Goal: Find specific page/section: Find specific page/section

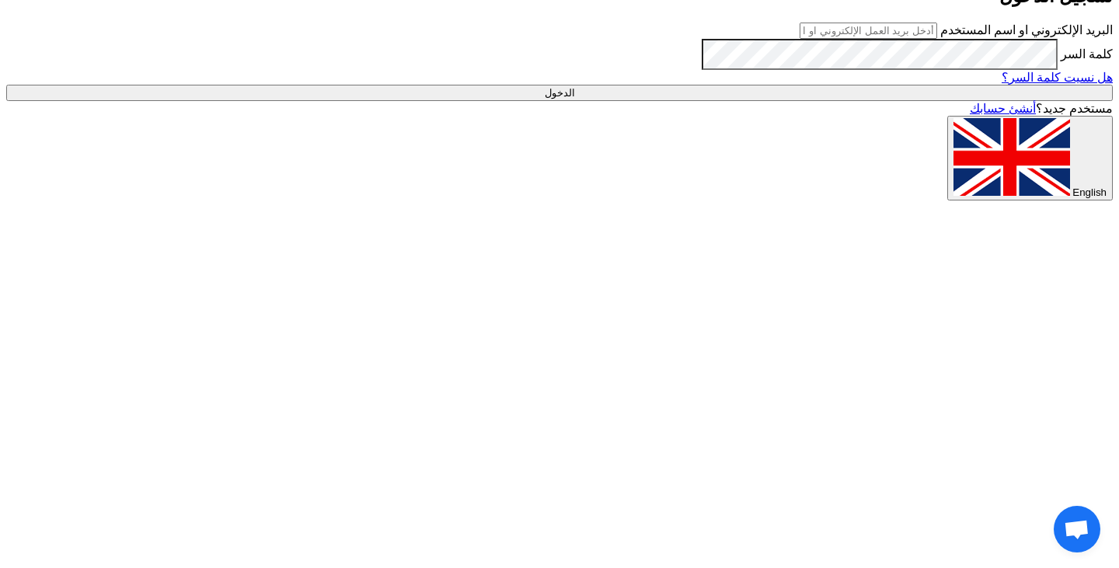
click at [817, 39] on input "text" at bounding box center [869, 31] width 138 height 16
type input "[PERSON_NAME][EMAIL_ADDRESS][DOMAIN_NAME]"
click at [798, 101] on input "الدخول" at bounding box center [559, 93] width 1107 height 16
type input "Sign in"
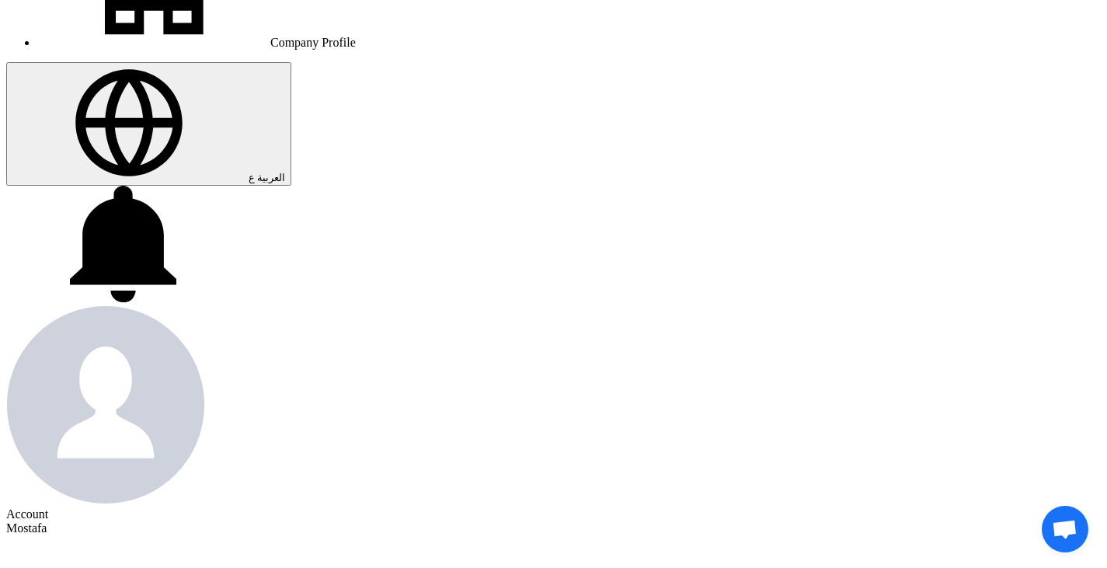
scroll to position [233, 0]
